Goal: Task Accomplishment & Management: Use online tool/utility

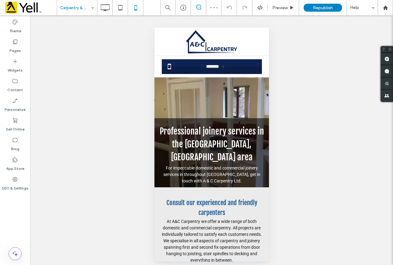
click at [80, 10] on input at bounding box center [75, 7] width 31 height 15
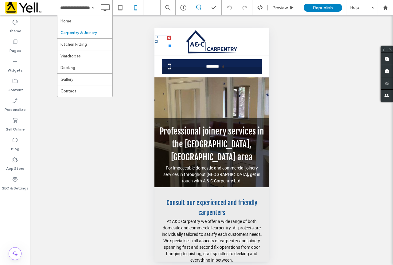
click at [167, 37] on div at bounding box center [168, 38] width 4 height 4
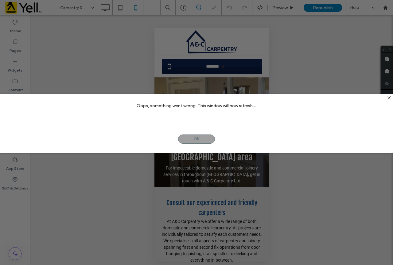
click at [232, 10] on div "Oops, something went wrong. This window will now refresh... OK NO" at bounding box center [196, 134] width 393 height 269
click at [203, 139] on span "OK" at bounding box center [196, 139] width 37 height 9
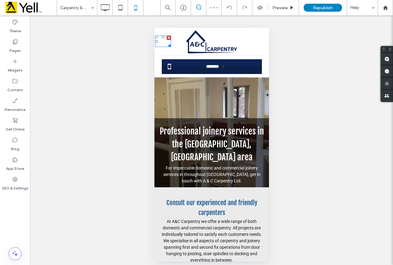
click at [163, 43] on div at bounding box center [163, 41] width 16 height 11
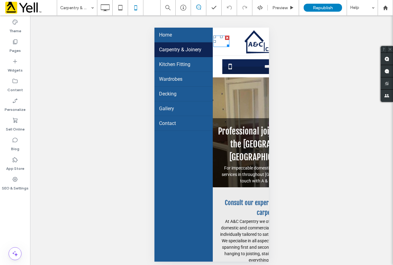
click at [219, 42] on div at bounding box center [221, 41] width 8 height 1
click at [219, 42] on div "LOGO" at bounding box center [270, 42] width 115 height 28
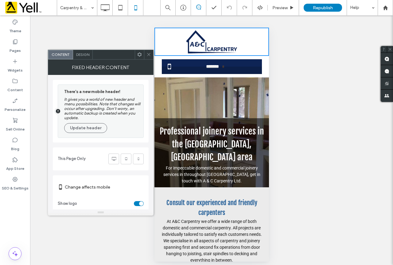
click at [164, 34] on div "LOGO" at bounding box center [211, 42] width 115 height 28
click at [150, 57] on span at bounding box center [148, 54] width 5 height 9
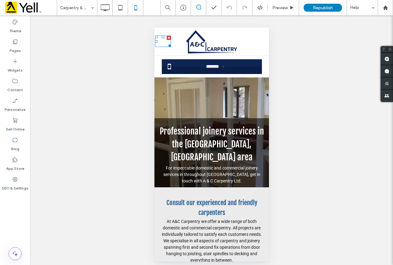
click at [159, 43] on div at bounding box center [163, 43] width 8 height 1
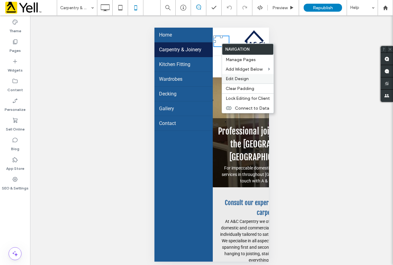
click at [245, 77] on span "Edit Design" at bounding box center [237, 78] width 23 height 5
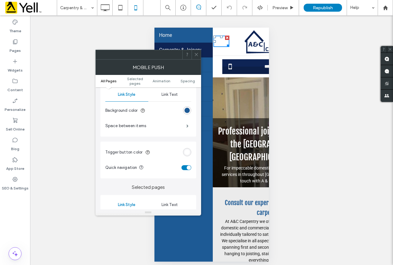
scroll to position [123, 0]
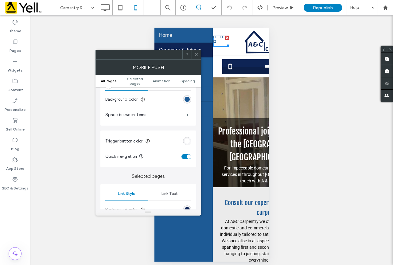
click at [189, 143] on div "rgb(255, 255, 255)" at bounding box center [187, 141] width 5 height 5
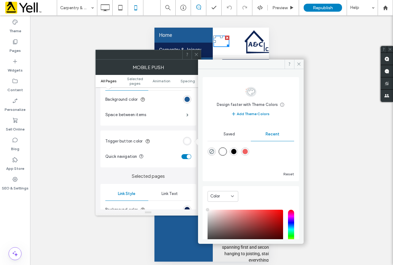
click at [233, 197] on icon at bounding box center [232, 196] width 5 height 5
click at [288, 224] on input "hue" at bounding box center [291, 229] width 6 height 39
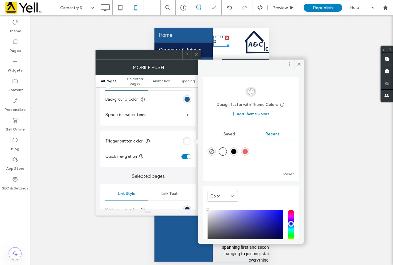
drag, startPoint x: 287, startPoint y: 222, endPoint x: 287, endPoint y: 217, distance: 4.9
click at [288, 218] on input "hue" at bounding box center [291, 229] width 6 height 39
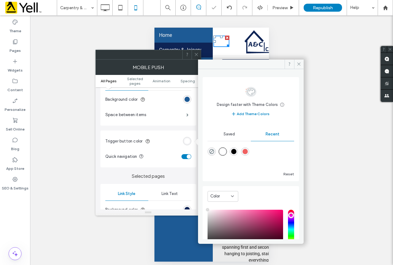
click at [288, 215] on input "hue" at bounding box center [291, 229] width 6 height 39
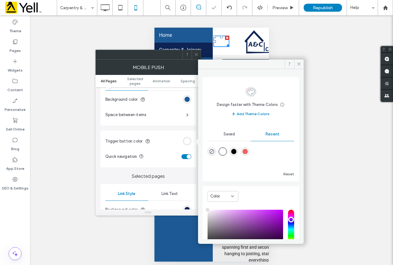
drag, startPoint x: 287, startPoint y: 215, endPoint x: 287, endPoint y: 219, distance: 4.6
click at [288, 219] on input "hue" at bounding box center [291, 229] width 6 height 39
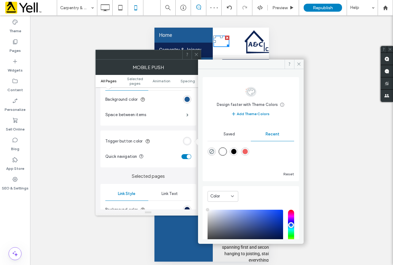
drag, startPoint x: 287, startPoint y: 219, endPoint x: 288, endPoint y: 225, distance: 5.9
type input "***"
click at [288, 225] on input "hue" at bounding box center [291, 229] width 6 height 39
click at [275, 235] on div "saturation and value" at bounding box center [246, 229] width 76 height 39
type input "*******"
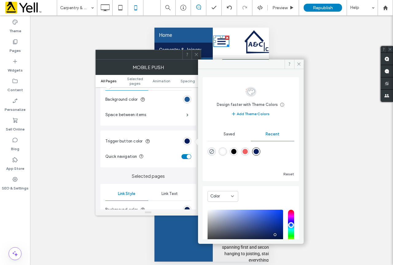
click at [299, 65] on icon at bounding box center [299, 64] width 5 height 5
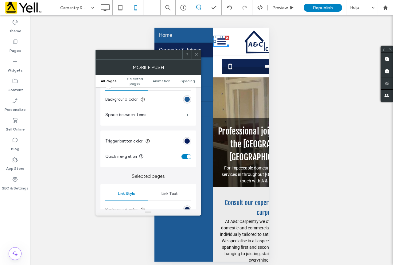
click at [197, 56] on icon at bounding box center [196, 54] width 5 height 5
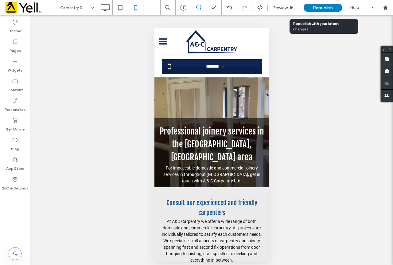
click at [318, 7] on span "Republish" at bounding box center [323, 7] width 20 height 5
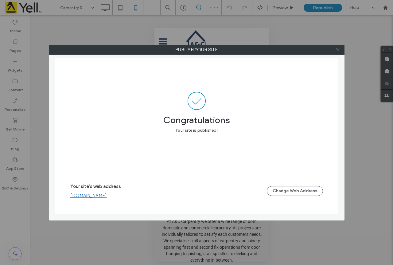
click at [337, 51] on icon at bounding box center [338, 49] width 5 height 5
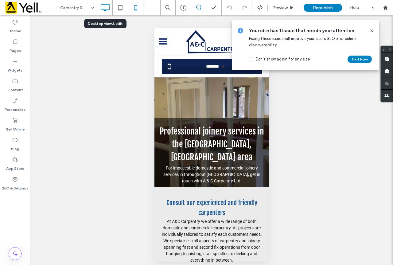
click at [104, 11] on icon at bounding box center [105, 8] width 12 height 12
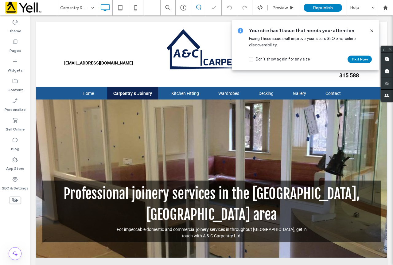
scroll to position [0, 0]
drag, startPoint x: 372, startPoint y: 30, endPoint x: 337, endPoint y: 21, distance: 36.8
click at [372, 30] on use at bounding box center [371, 30] width 3 height 3
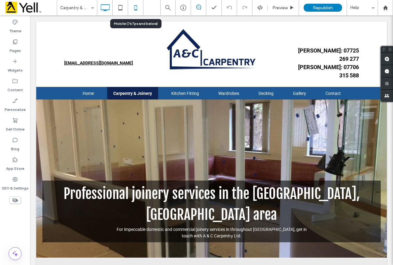
click at [134, 10] on icon at bounding box center [136, 8] width 12 height 12
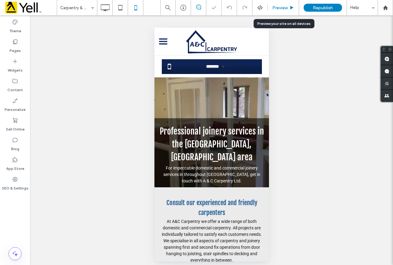
click at [278, 9] on span "Preview" at bounding box center [279, 7] width 15 height 5
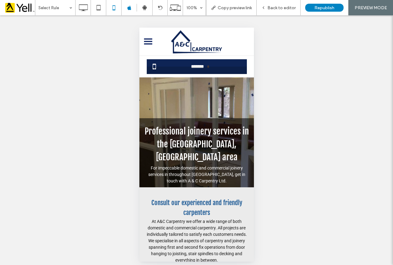
click at [148, 42] on div at bounding box center [148, 41] width 8 height 1
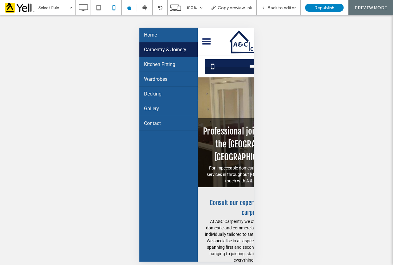
click at [204, 42] on div at bounding box center [206, 41] width 8 height 1
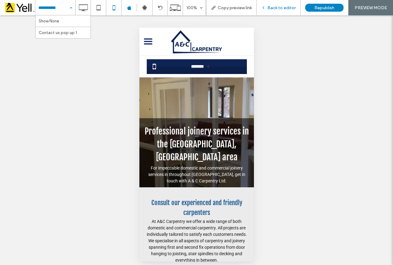
click at [279, 11] on div "Back to editor" at bounding box center [279, 7] width 44 height 15
click at [281, 10] on span "Back to editor" at bounding box center [282, 7] width 28 height 5
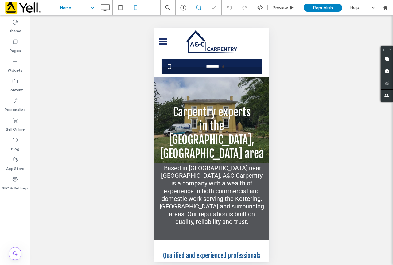
click at [78, 7] on input at bounding box center [75, 7] width 31 height 15
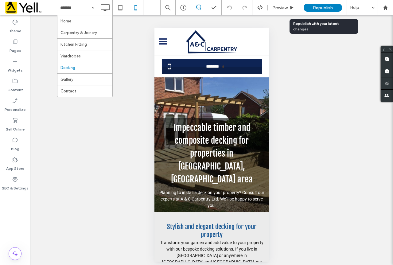
click at [318, 7] on span "Republish" at bounding box center [323, 7] width 20 height 5
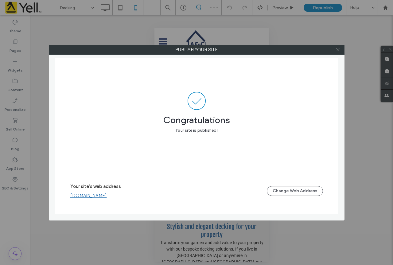
click at [338, 50] on icon at bounding box center [338, 49] width 5 height 5
